Goal: Transaction & Acquisition: Purchase product/service

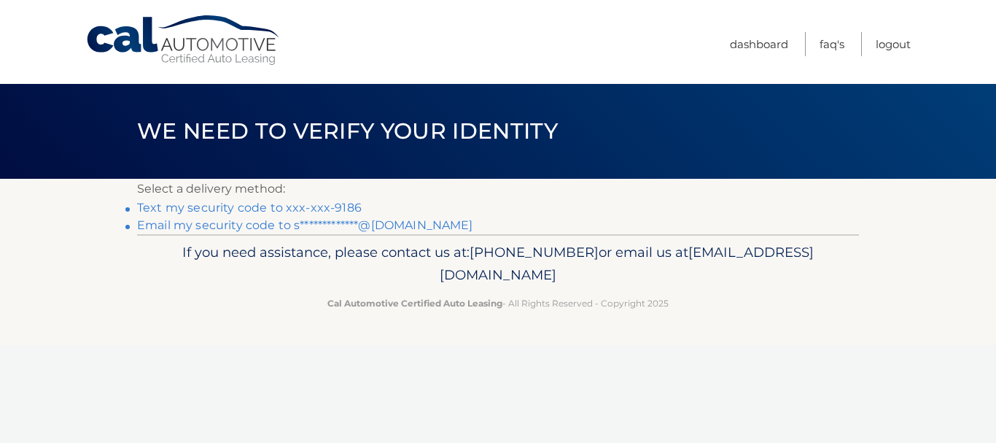
click at [271, 208] on link "Text my security code to xxx-xxx-9186" at bounding box center [249, 208] width 225 height 14
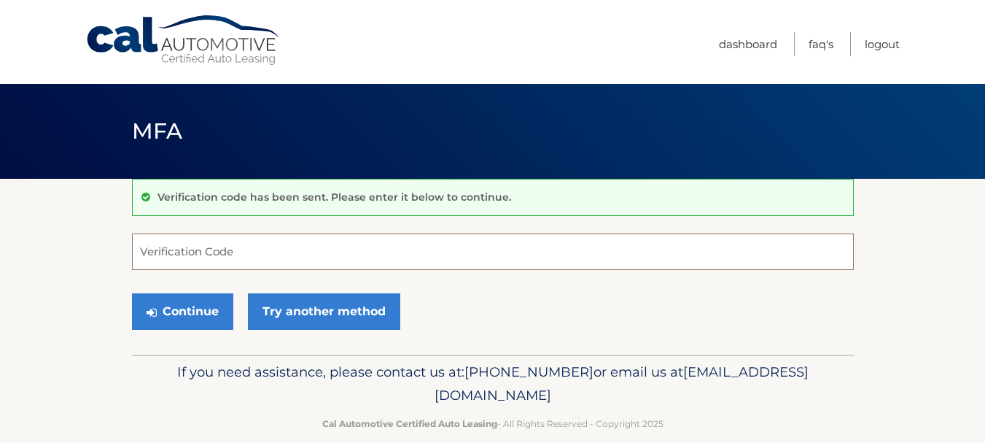
click at [258, 260] on input "Verification Code" at bounding box center [493, 251] width 722 height 36
type input "041627"
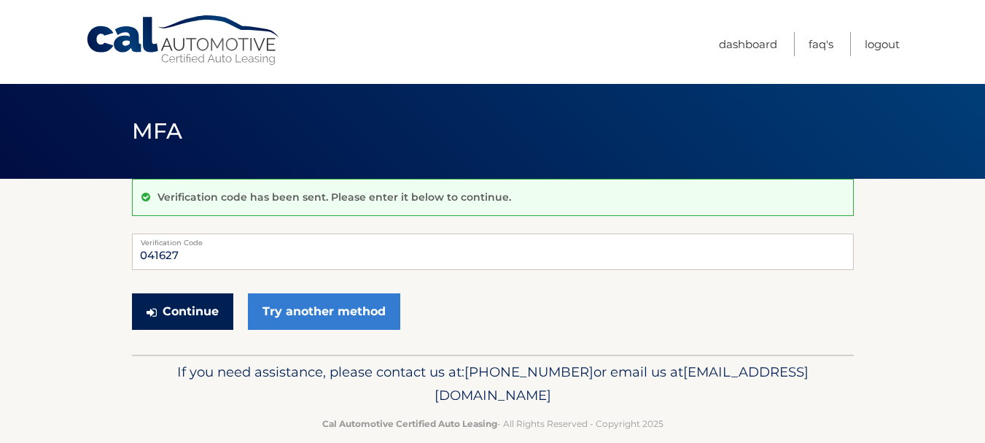
click at [184, 316] on button "Continue" at bounding box center [182, 311] width 101 height 36
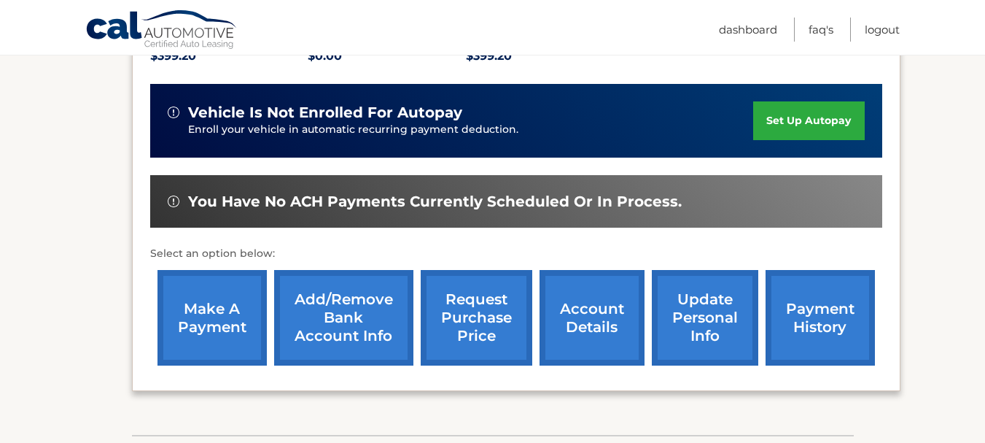
scroll to position [365, 0]
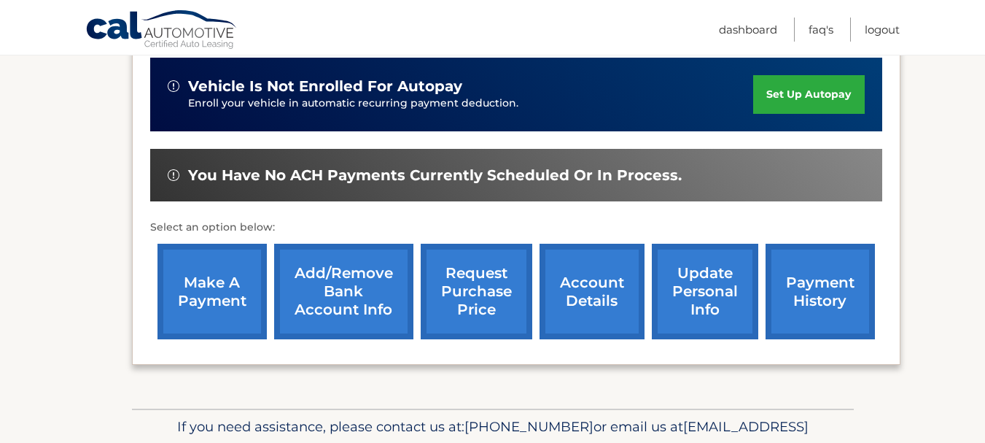
click at [203, 287] on link "make a payment" at bounding box center [211, 292] width 109 height 96
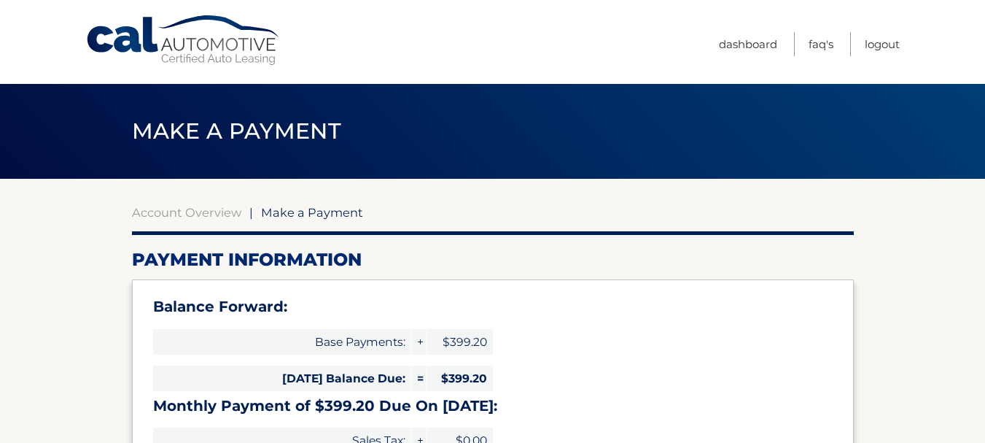
select select "OWVlOGZkNjAtMGI3NC00NjBlLThkYjAtNjE4NTU5MzJjZDE3"
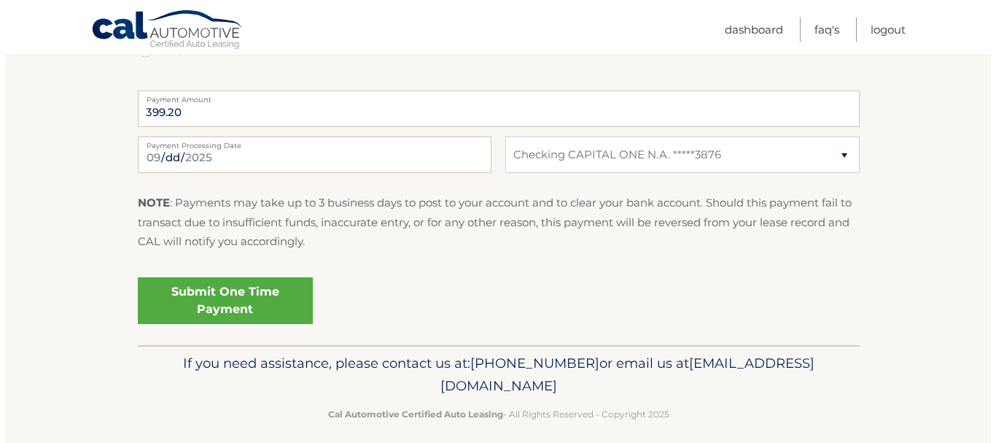
scroll to position [661, 0]
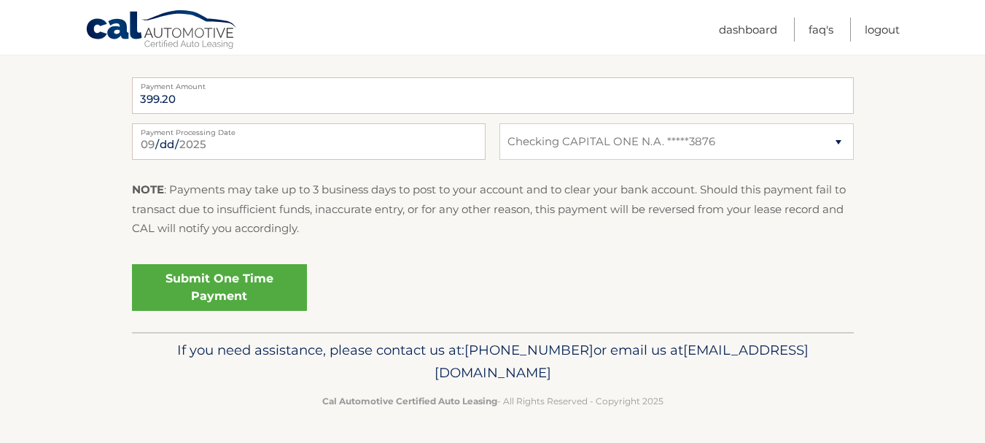
click at [274, 297] on link "Submit One Time Payment" at bounding box center [219, 287] width 175 height 47
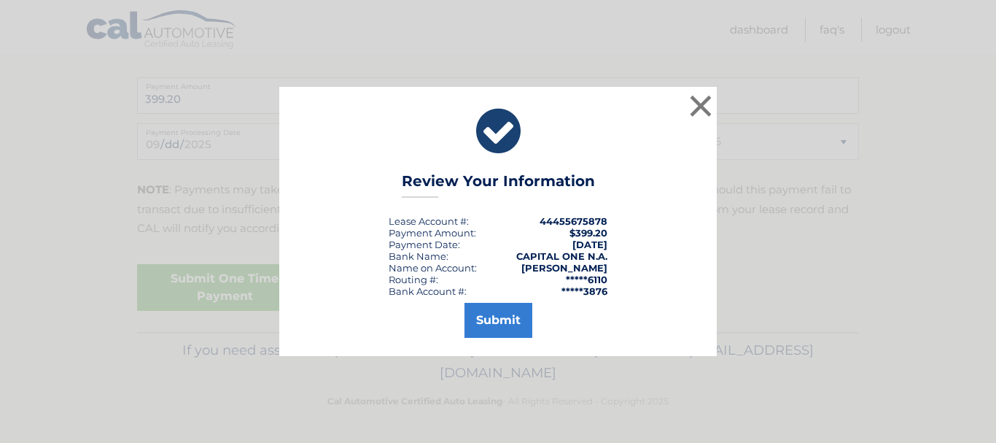
drag, startPoint x: 505, startPoint y: 344, endPoint x: 502, endPoint y: 330, distance: 14.3
click at [505, 339] on div "× Review Your Information Lease Account #: 44455675878 Payment Amount: $399.20 …" at bounding box center [497, 221] width 437 height 268
click at [501, 327] on button "Submit" at bounding box center [498, 320] width 68 height 35
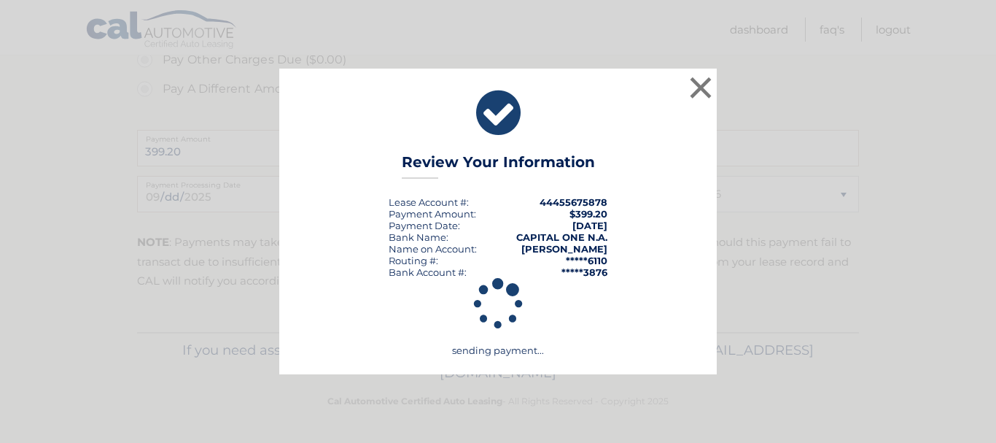
scroll to position [609, 0]
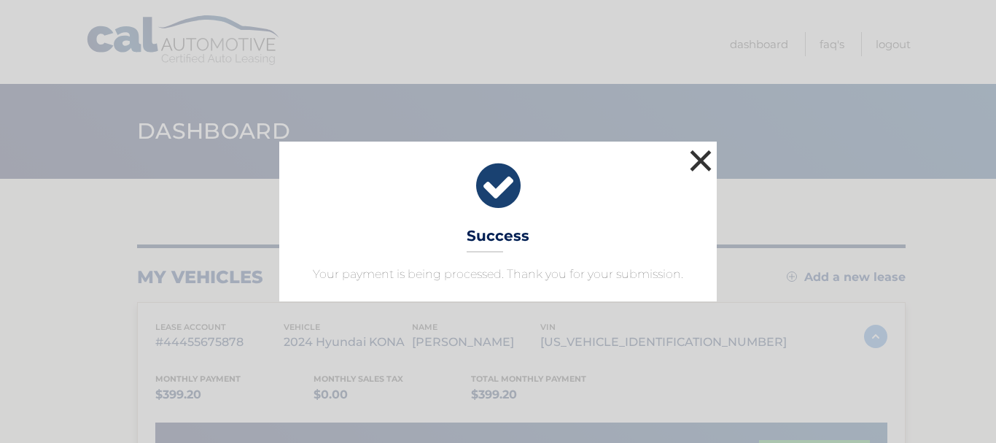
drag, startPoint x: 713, startPoint y: 157, endPoint x: 697, endPoint y: 162, distance: 16.6
click at [712, 158] on button "×" at bounding box center [700, 160] width 29 height 29
